Goal: Task Accomplishment & Management: Manage account settings

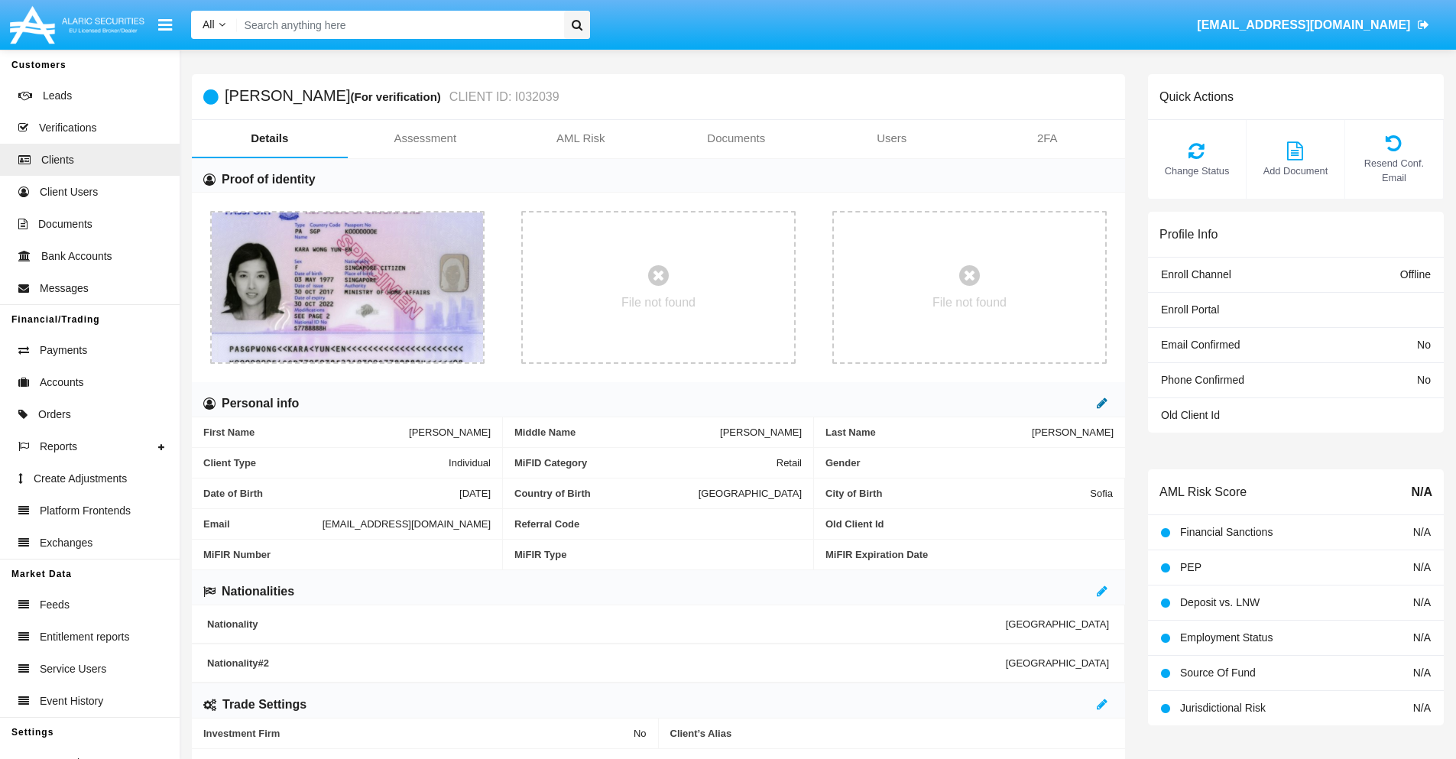
click at [1102, 403] on icon at bounding box center [1102, 403] width 11 height 12
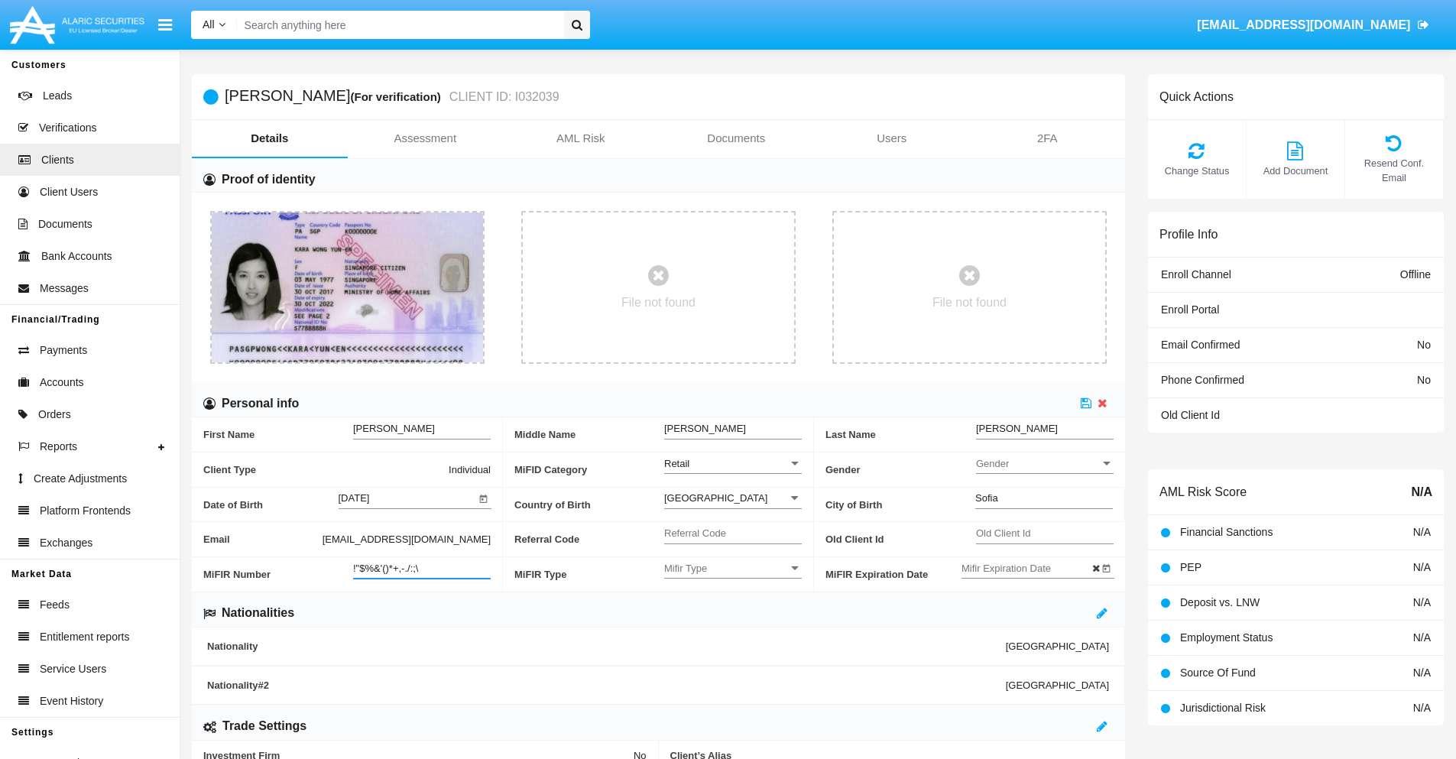
type input "!"$%&'()*+,-./:;\"
click at [1086, 403] on icon at bounding box center [1086, 403] width 11 height 12
